Goal: Information Seeking & Learning: Learn about a topic

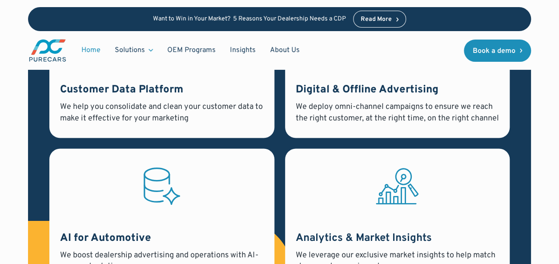
scroll to position [712, 0]
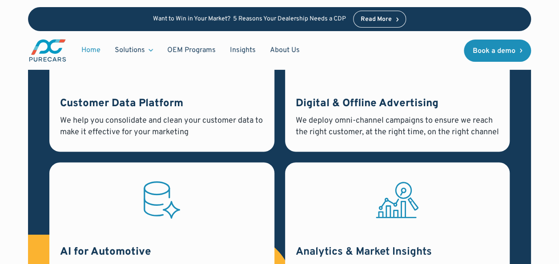
click at [414, 97] on h3 "Digital & Offline Advertising" at bounding box center [398, 104] width 204 height 15
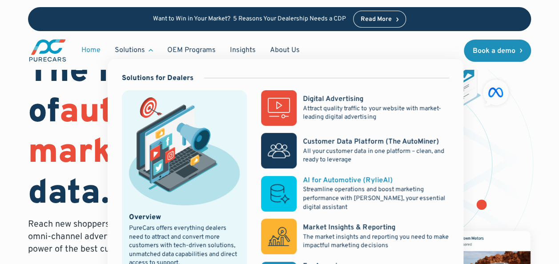
scroll to position [44, 0]
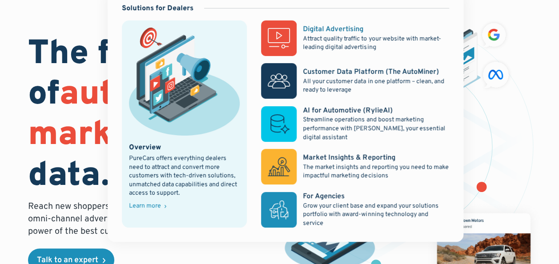
click at [317, 21] on link "Digital Advertising Attract quality traffic to your website with market-leading…" at bounding box center [355, 38] width 188 height 36
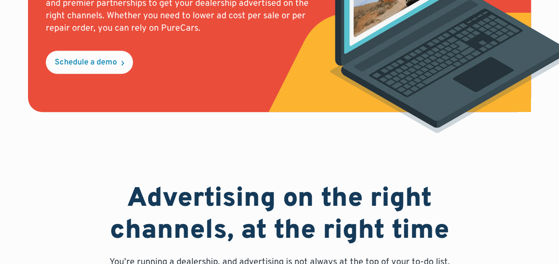
scroll to position [400, 0]
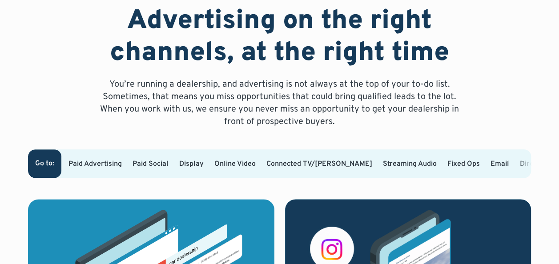
click at [191, 160] on link "Display" at bounding box center [191, 164] width 24 height 9
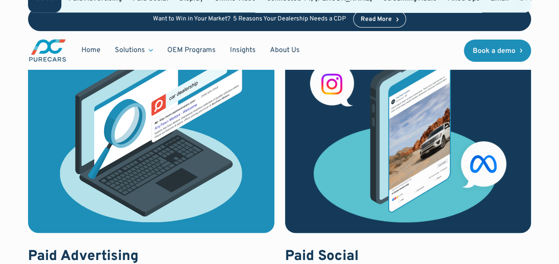
scroll to position [529, 0]
